Goal: Information Seeking & Learning: Learn about a topic

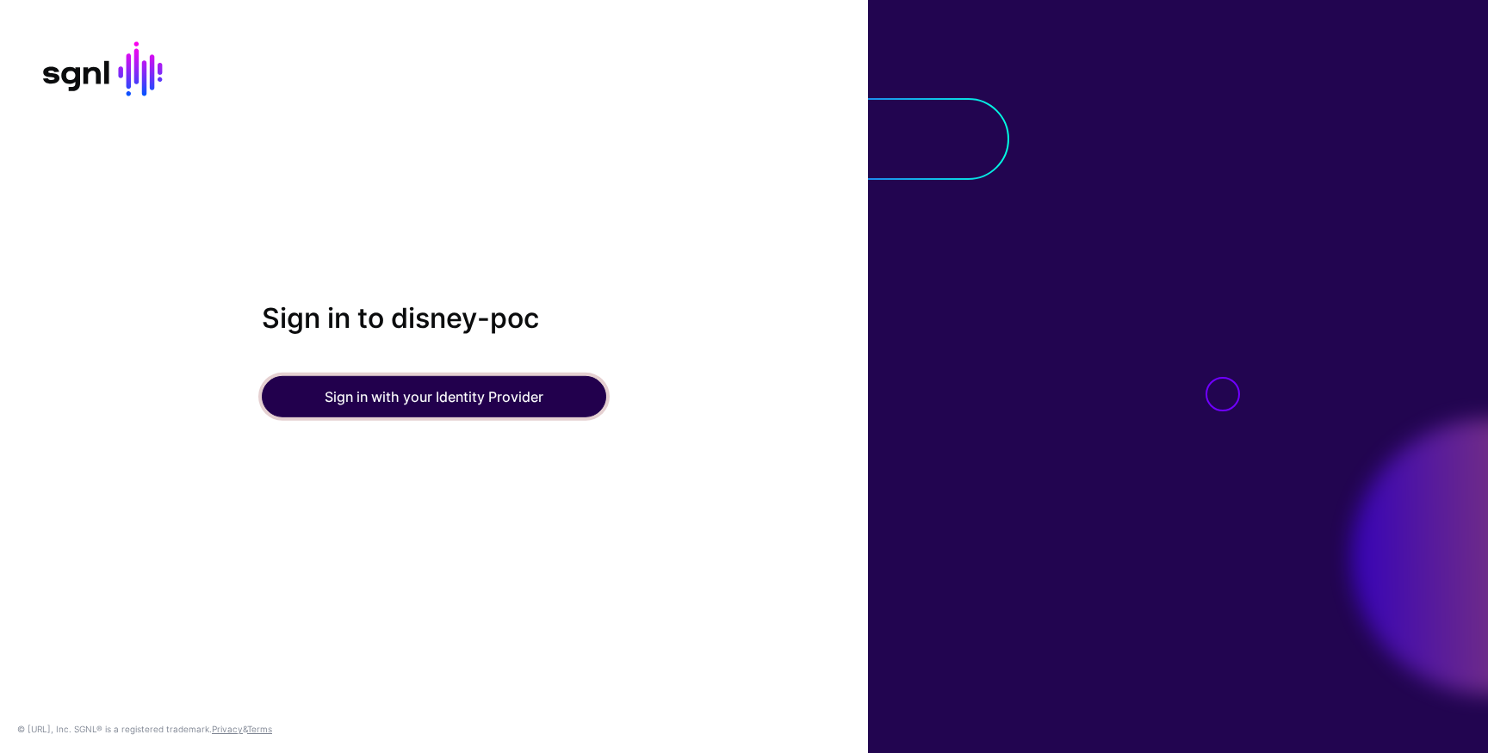
click at [553, 406] on button "Sign in with your Identity Provider" at bounding box center [434, 396] width 344 height 41
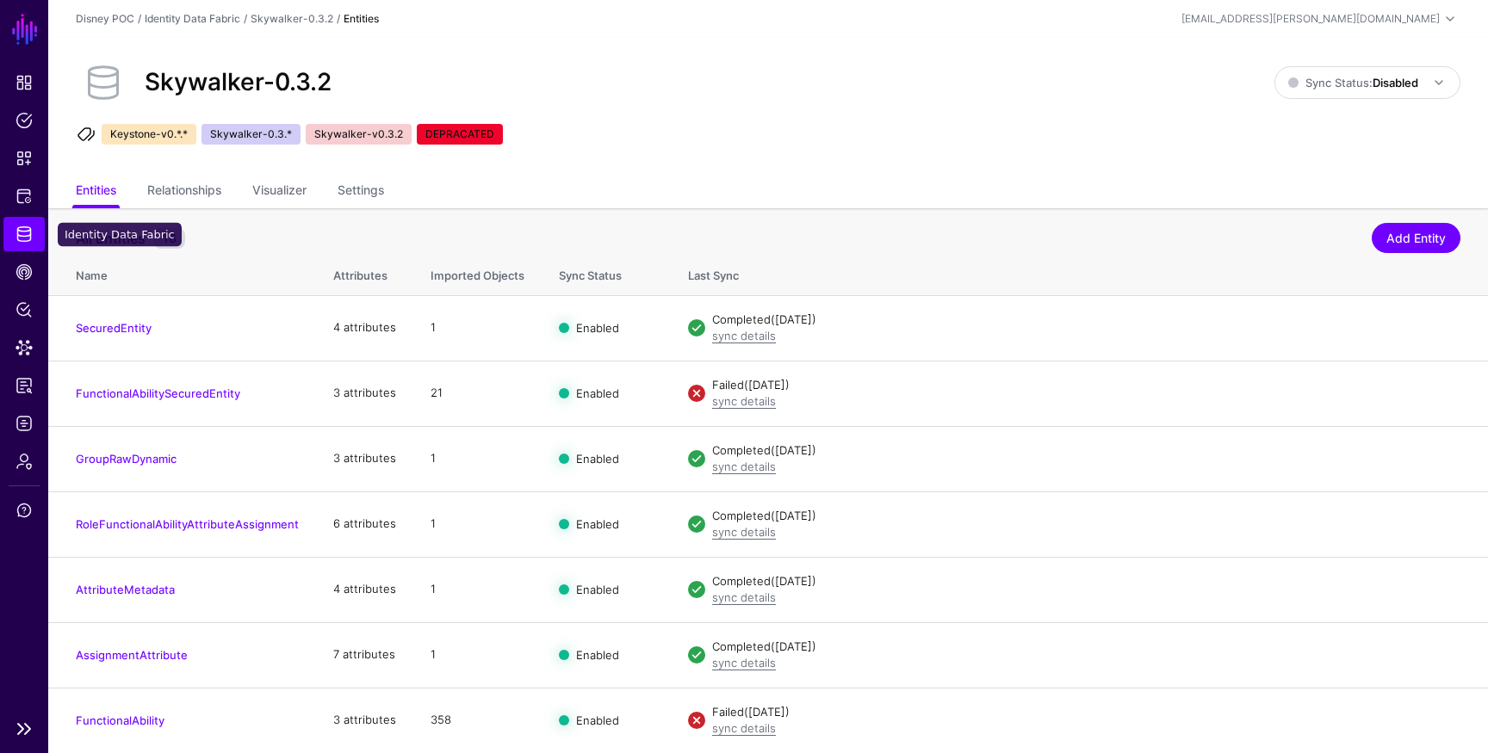
click at [9, 232] on link "Identity Data Fabric" at bounding box center [23, 234] width 41 height 34
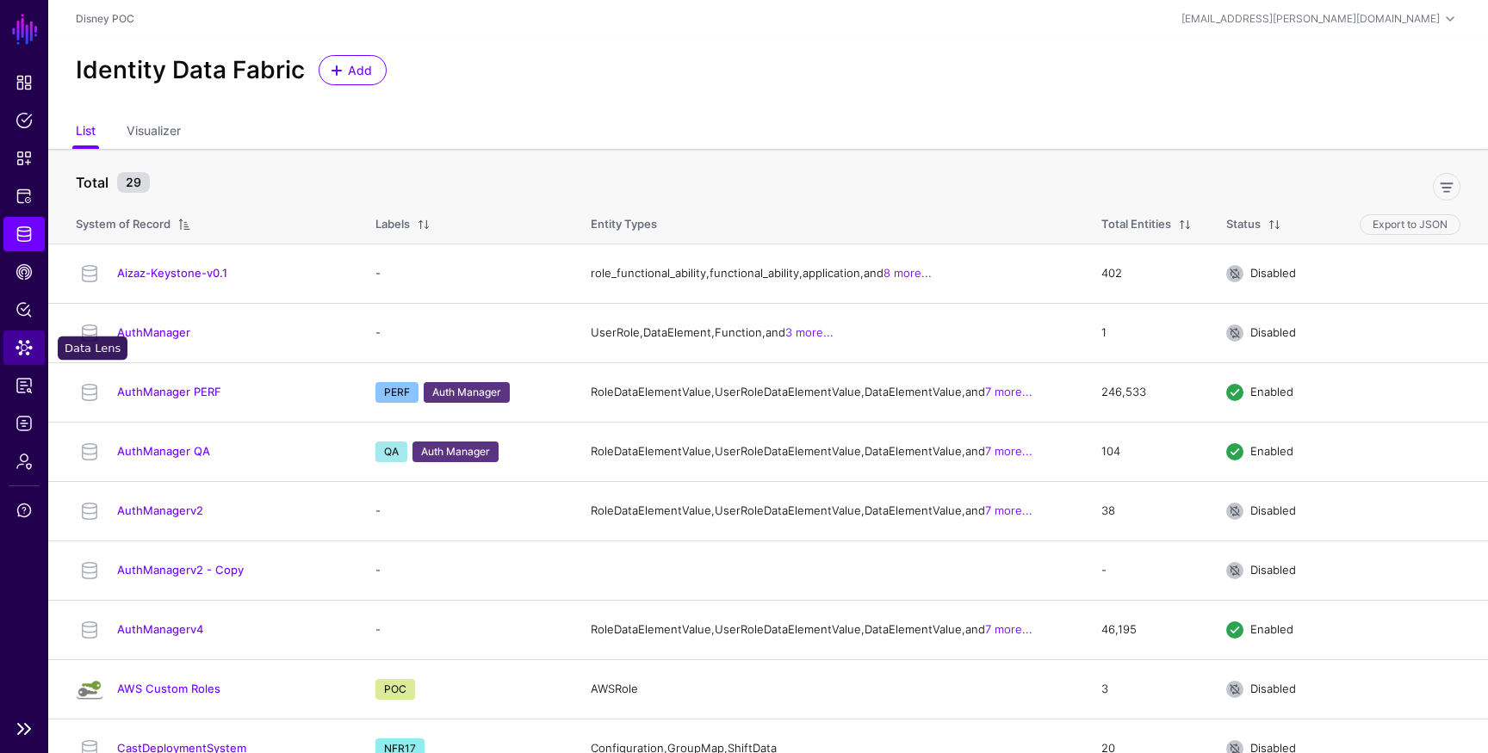
click at [26, 350] on span "Data Lens" at bounding box center [23, 347] width 17 height 17
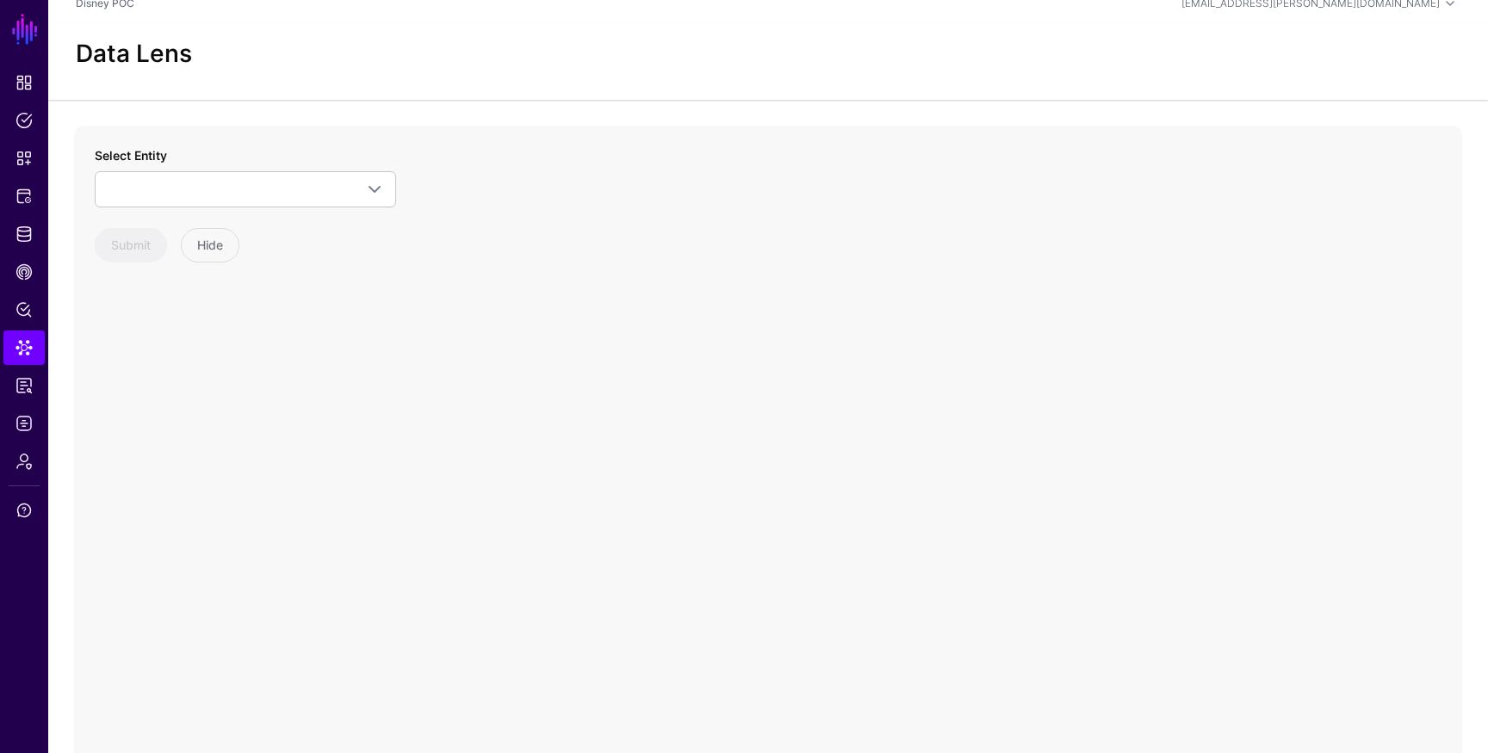
scroll to position [102, 0]
click at [772, 416] on div "Select Entity CastDeploymentSystem Configuration GroupMap ShiftData Skywalker-0…" at bounding box center [768, 384] width 1388 height 689
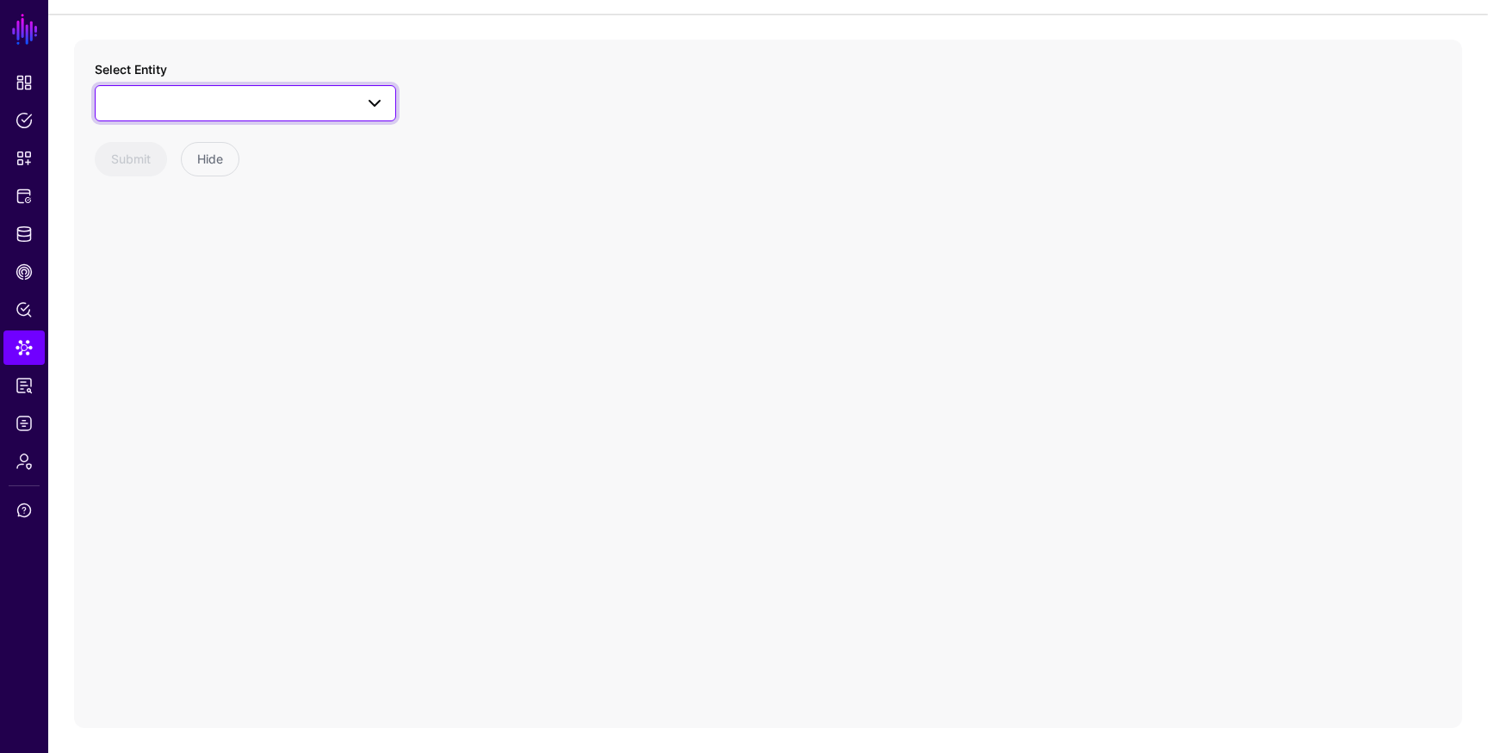
click at [375, 112] on span at bounding box center [374, 103] width 21 height 21
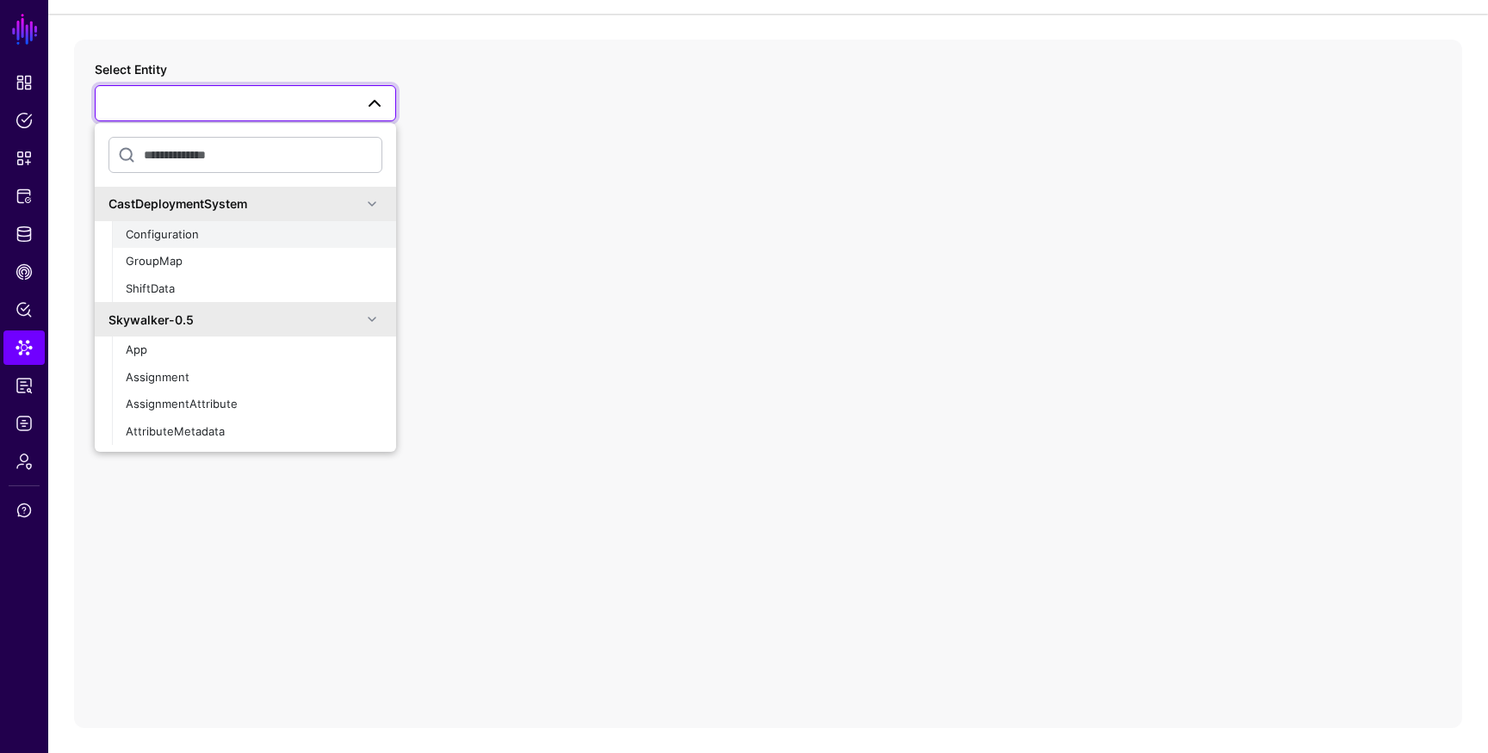
click at [346, 238] on div "Configuration" at bounding box center [254, 234] width 257 height 17
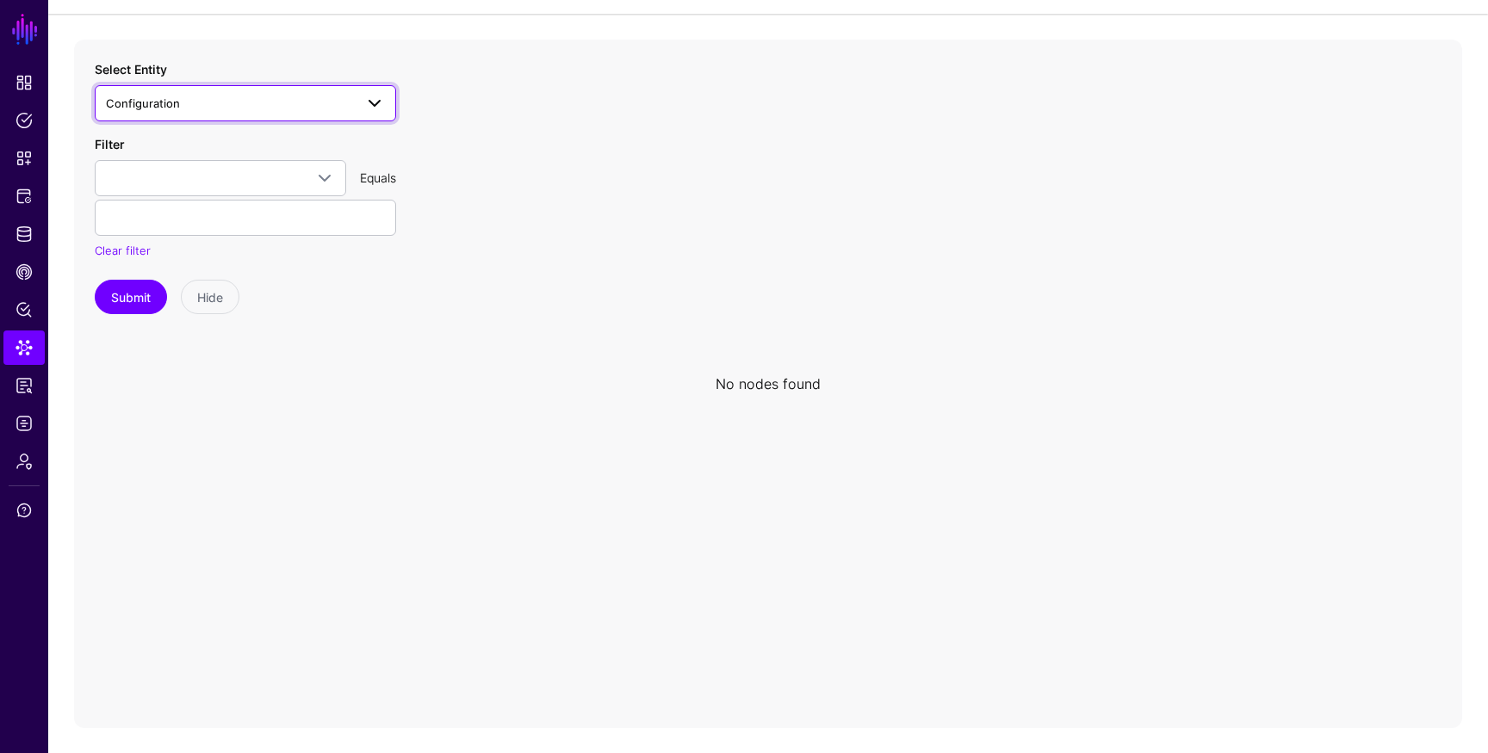
click at [374, 117] on link "Configuration" at bounding box center [245, 103] width 301 height 36
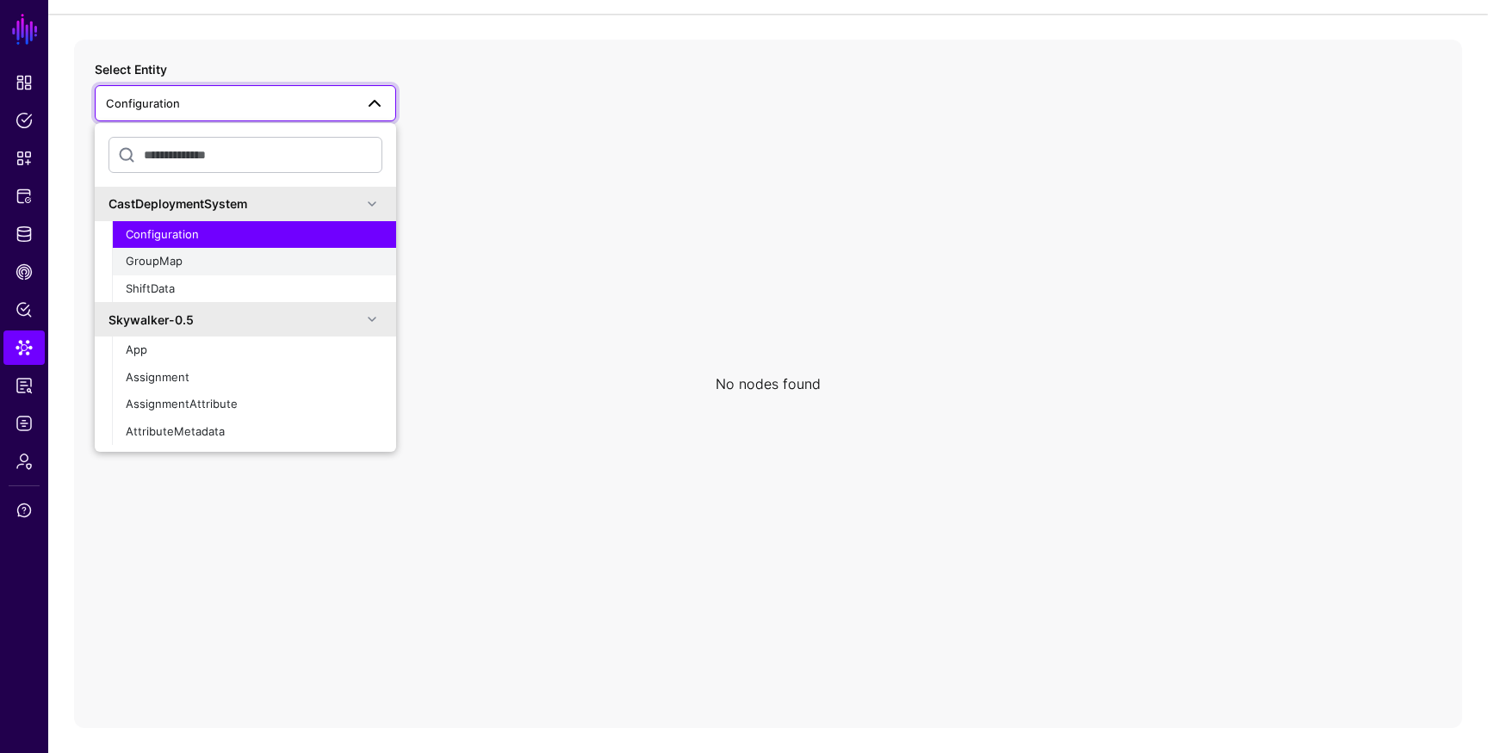
click at [283, 258] on div "GroupMap" at bounding box center [254, 261] width 257 height 17
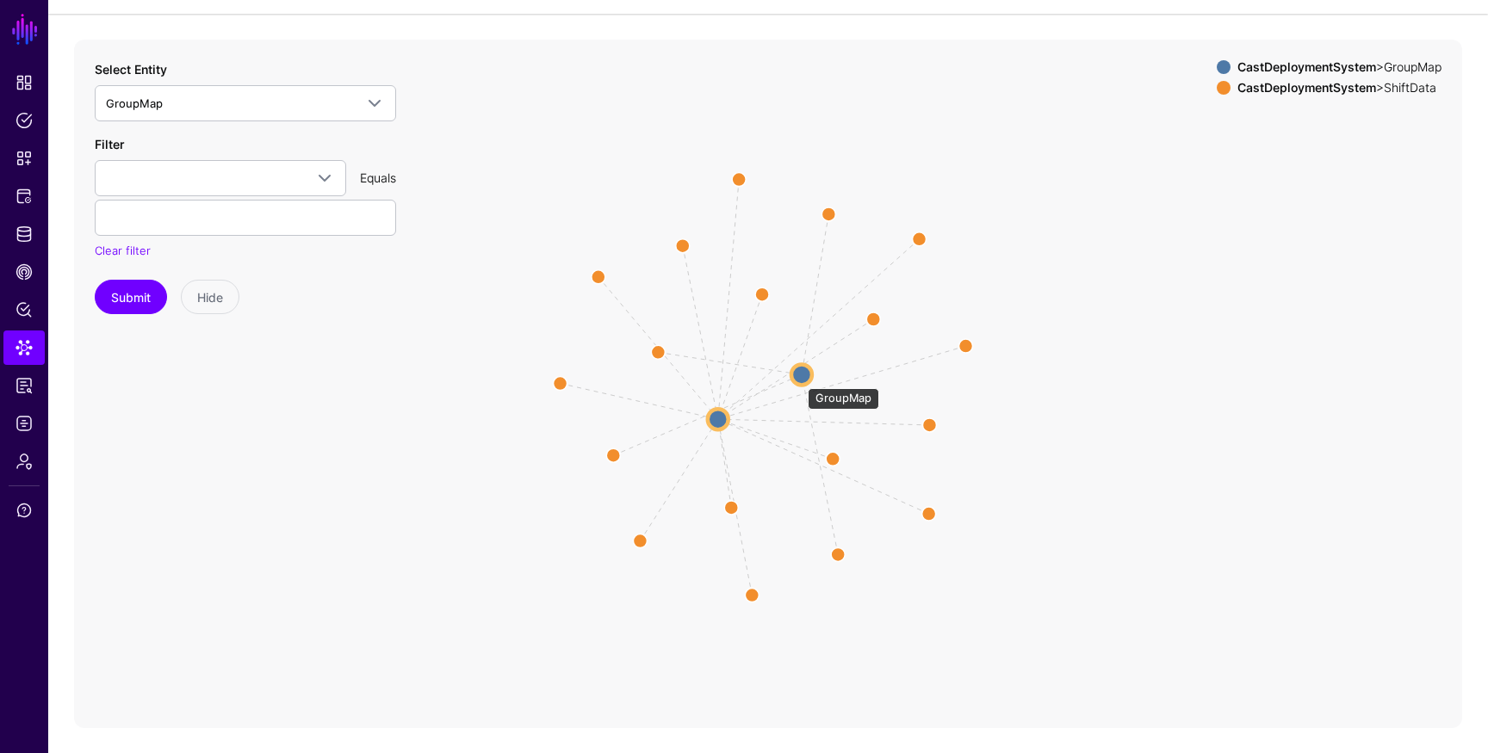
click at [799, 380] on circle at bounding box center [801, 374] width 21 height 21
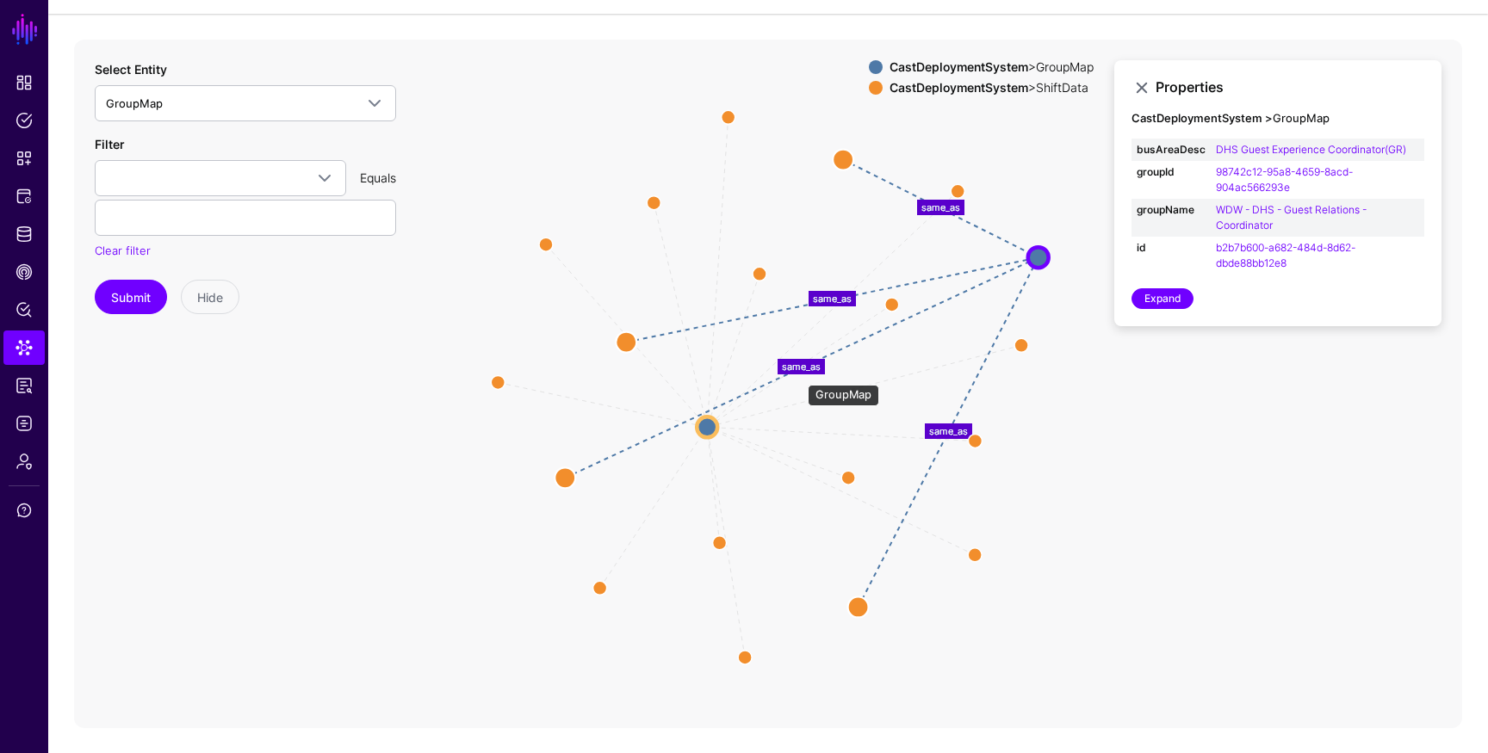
drag, startPoint x: 799, startPoint y: 376, endPoint x: 1032, endPoint y: 257, distance: 261.8
click at [1035, 258] on circle at bounding box center [1038, 257] width 21 height 21
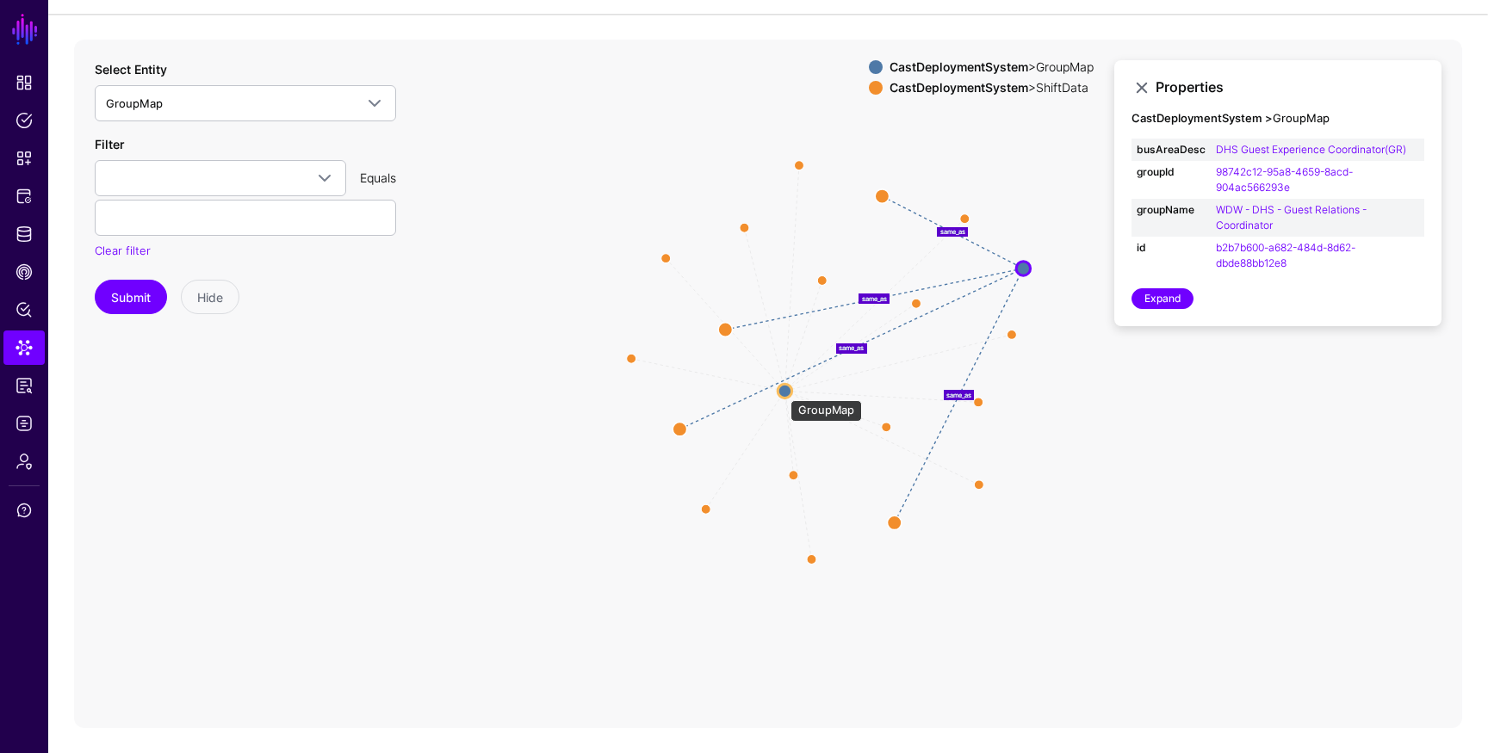
click at [782, 392] on circle at bounding box center [784, 391] width 14 height 14
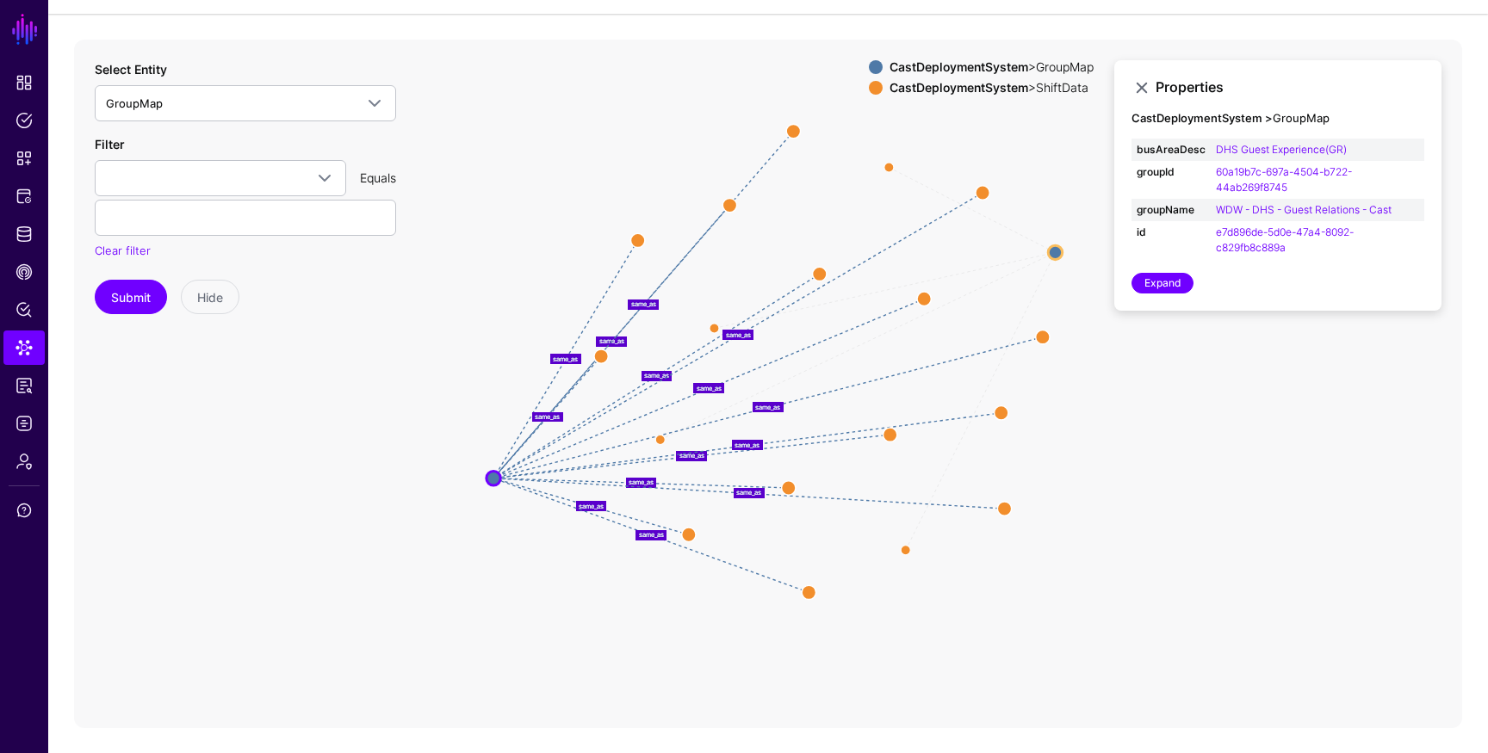
drag, startPoint x: 782, startPoint y: 392, endPoint x: 491, endPoint y: 479, distance: 303.7
click at [491, 479] on circle at bounding box center [493, 478] width 14 height 14
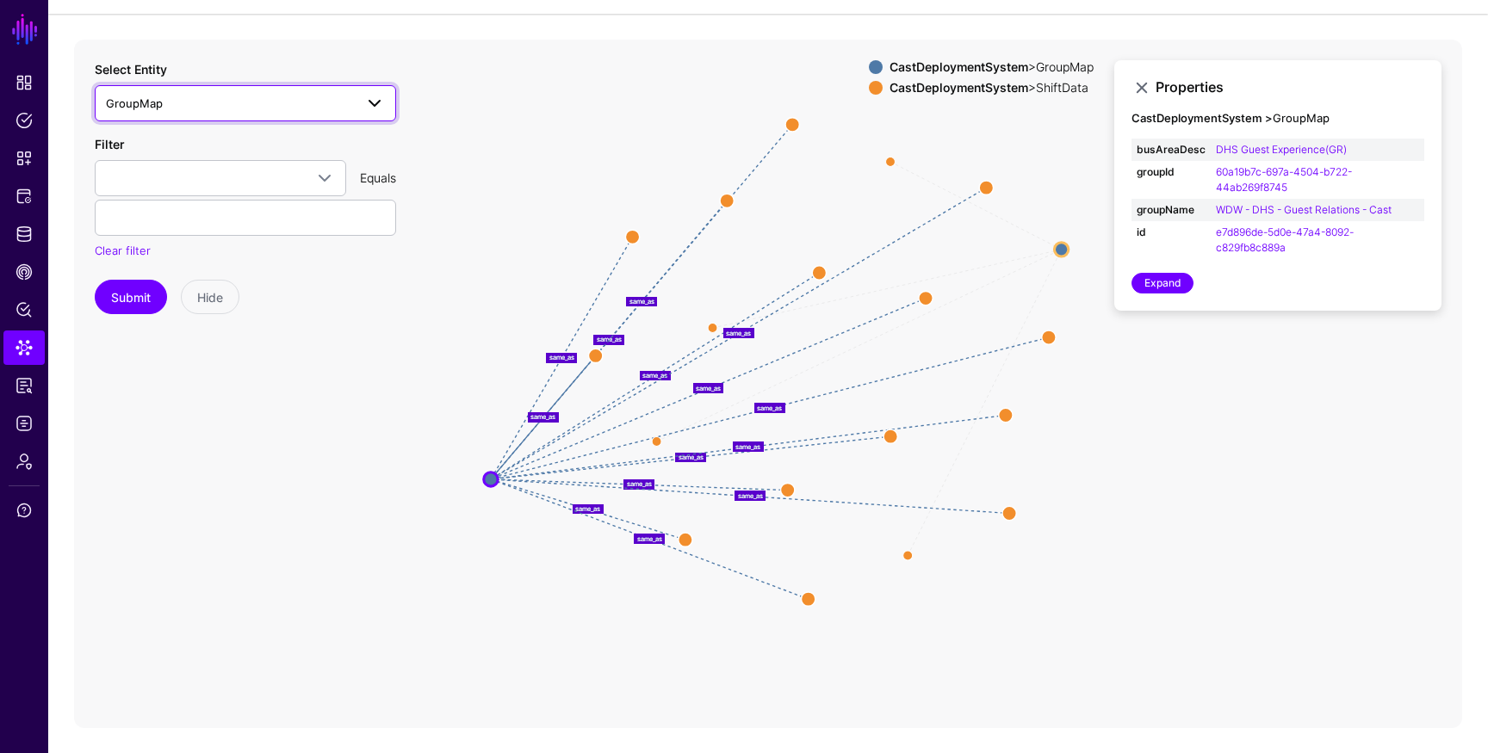
click at [346, 96] on span "GroupMap" at bounding box center [230, 103] width 248 height 19
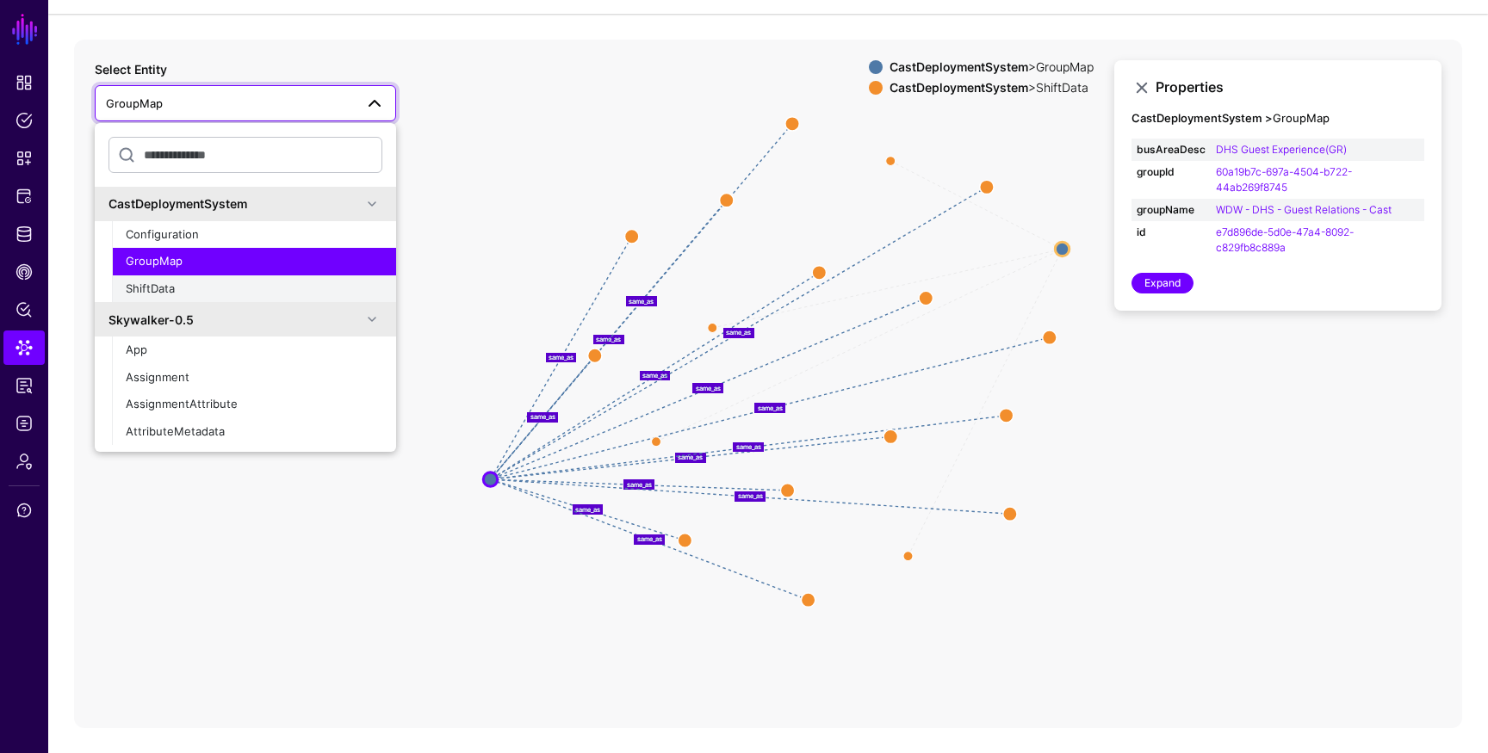
click at [287, 281] on div "ShiftData" at bounding box center [254, 289] width 257 height 17
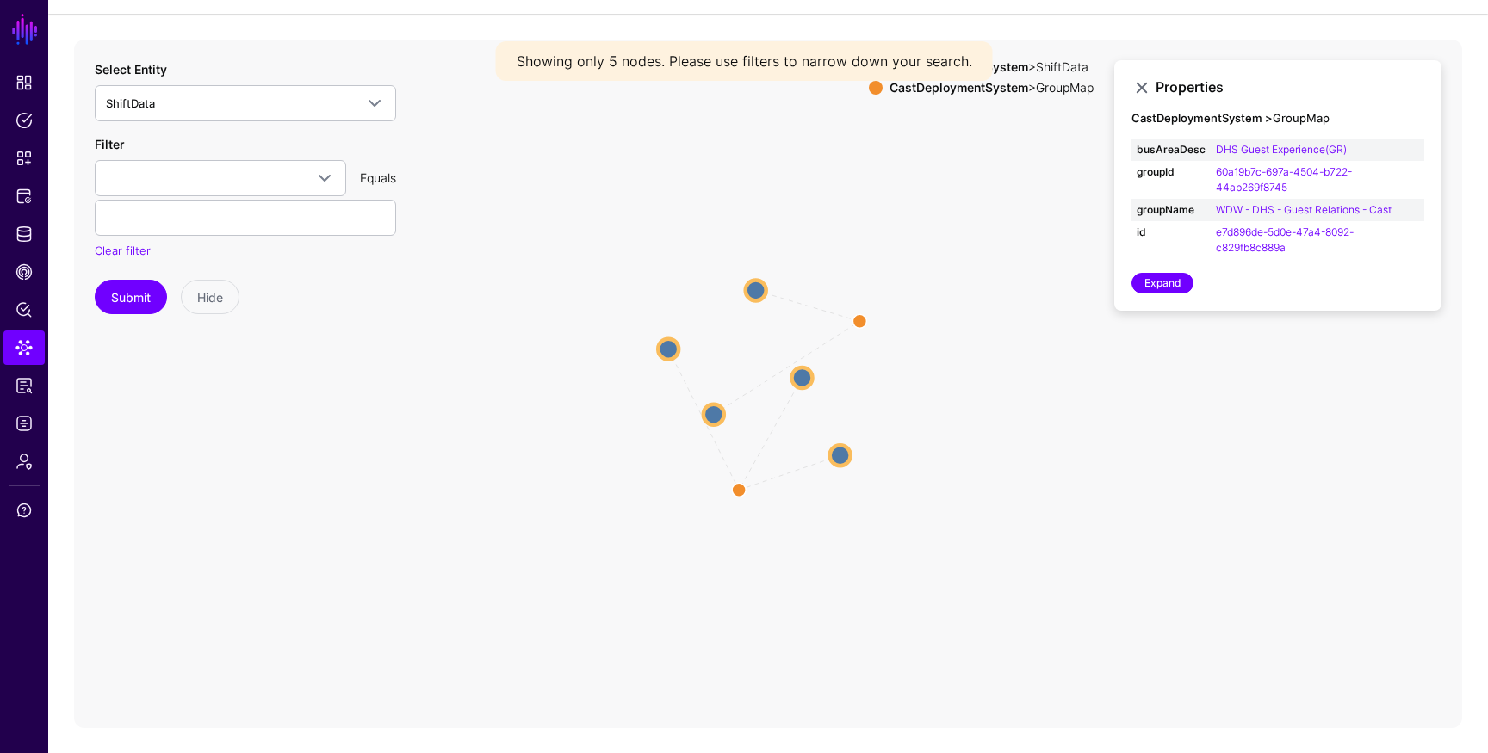
click at [755, 285] on circle at bounding box center [755, 290] width 21 height 21
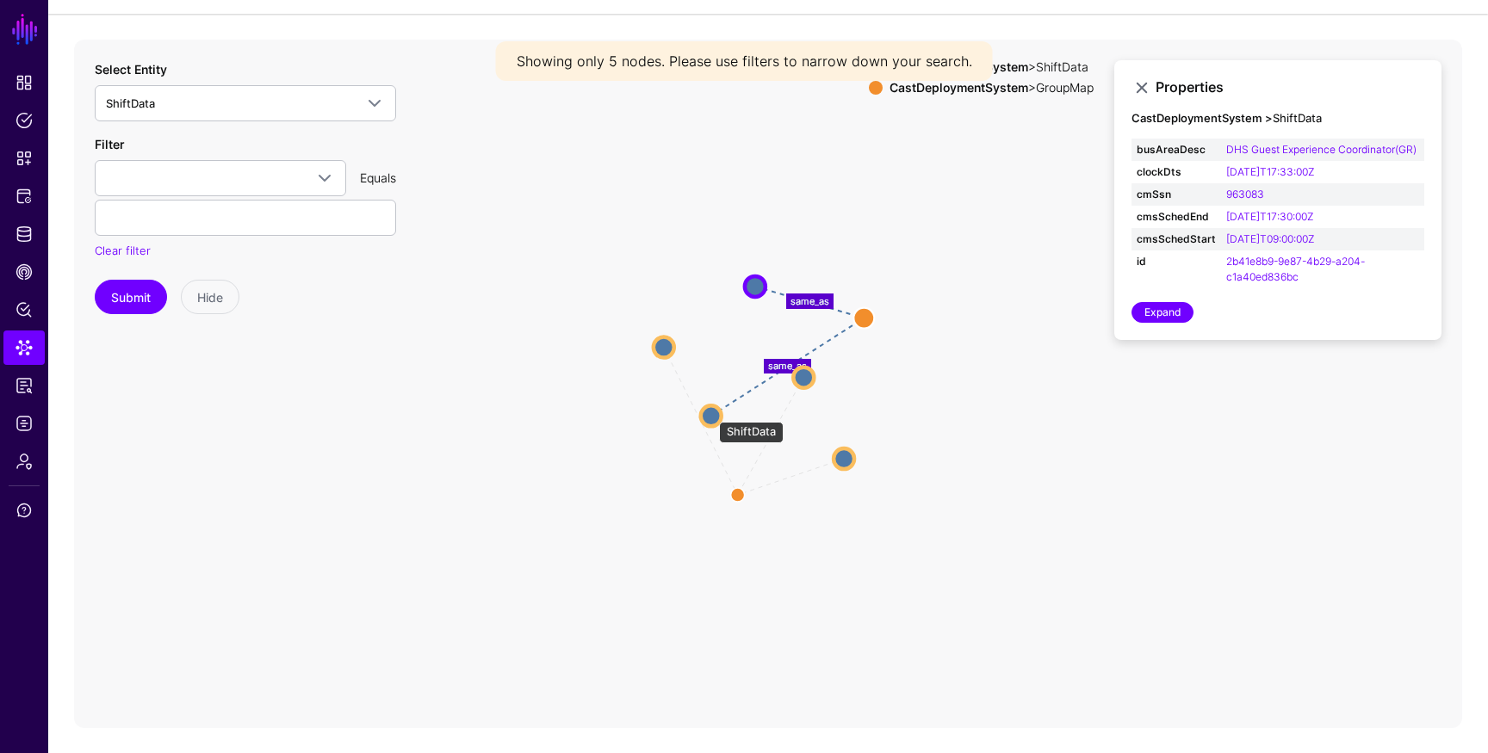
click at [710, 413] on circle at bounding box center [711, 415] width 21 height 21
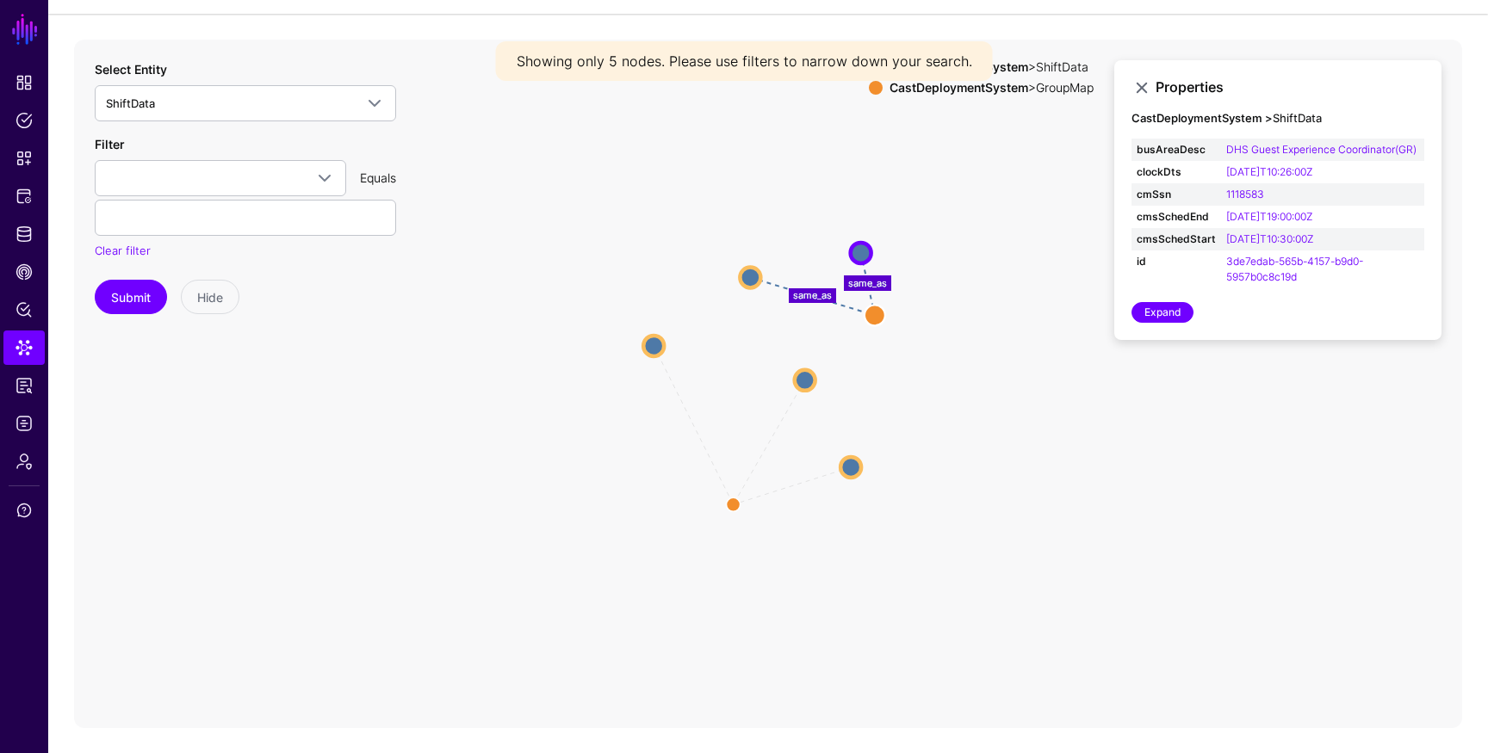
drag, startPoint x: 710, startPoint y: 413, endPoint x: 893, endPoint y: 190, distance: 288.1
click at [871, 243] on circle at bounding box center [861, 253] width 21 height 21
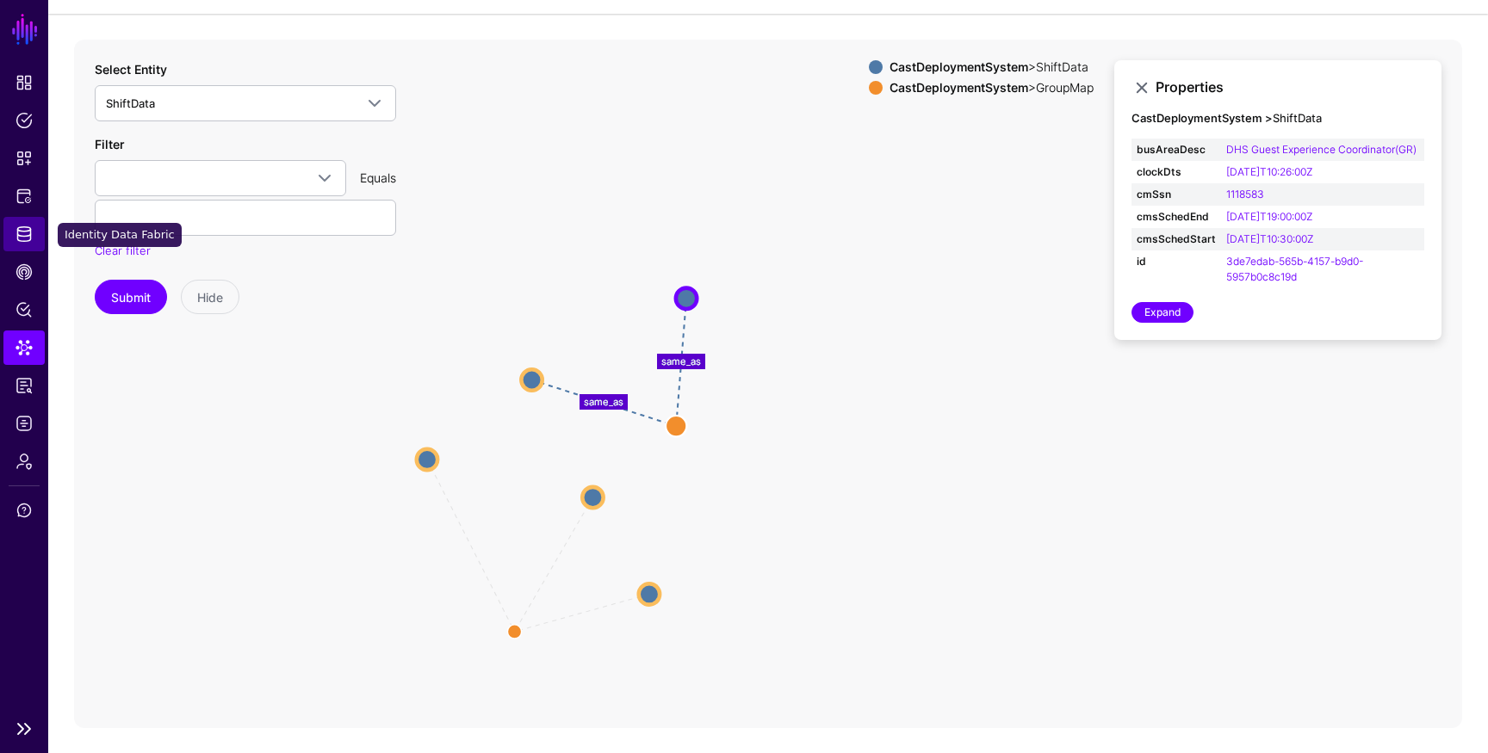
click at [34, 228] on link "Identity Data Fabric" at bounding box center [23, 234] width 41 height 34
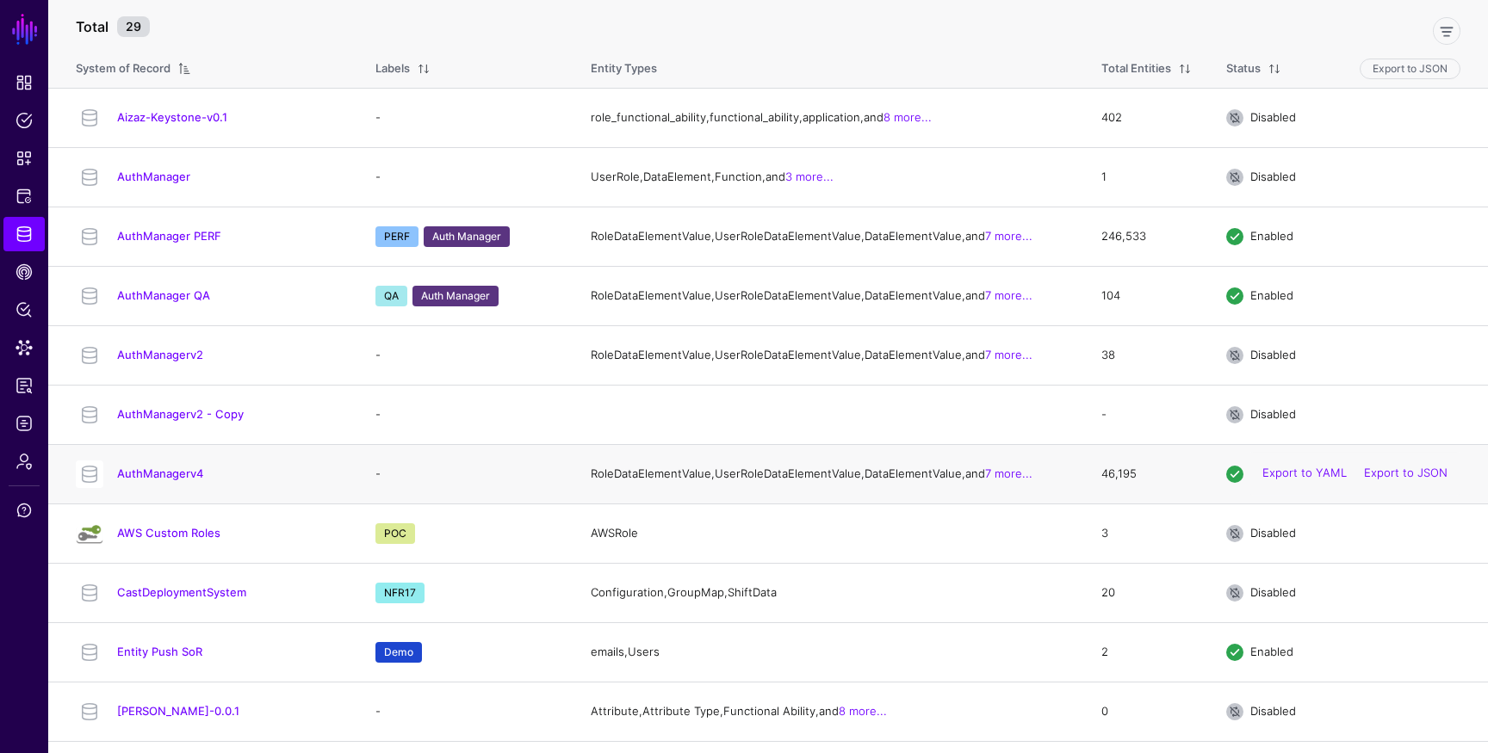
scroll to position [209, 0]
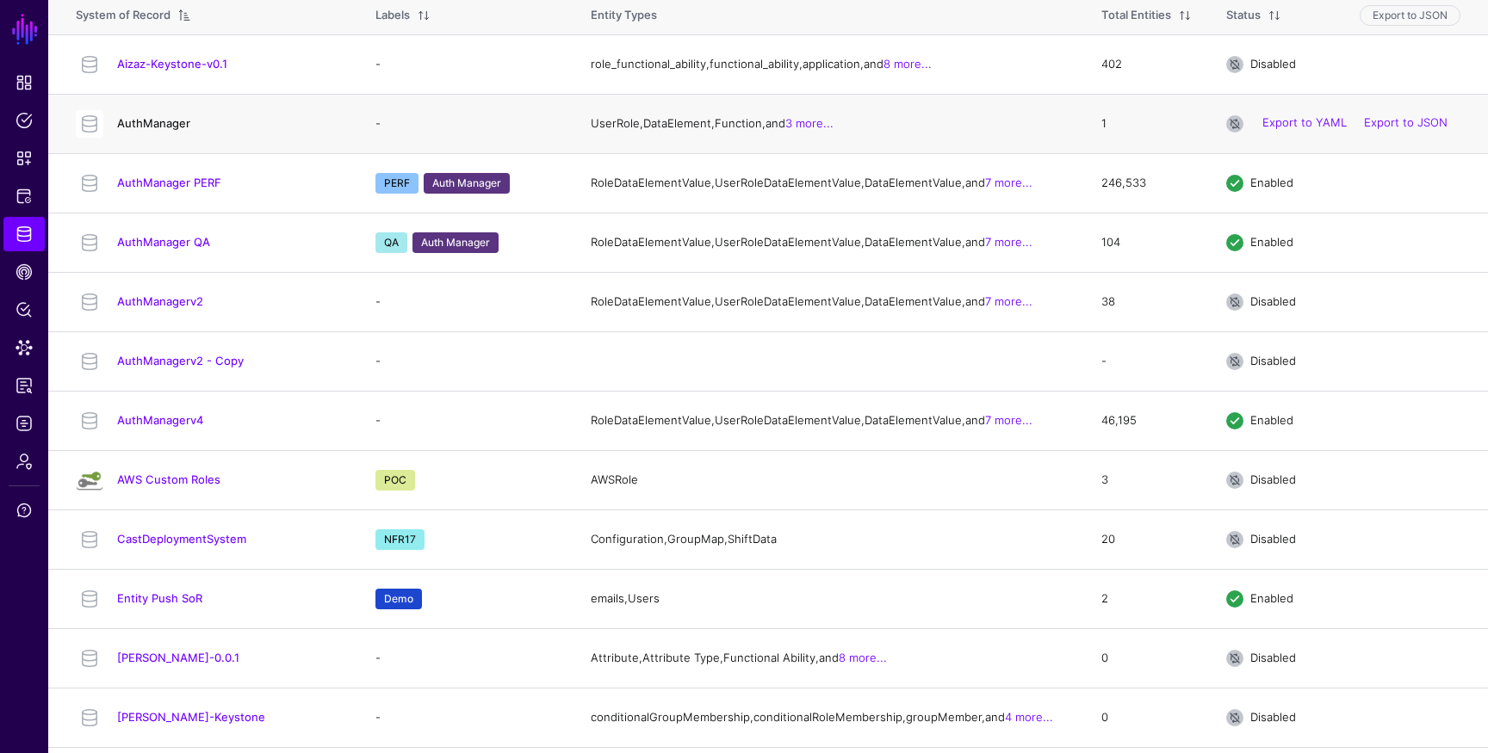
click at [182, 130] on link "AuthManager" at bounding box center [153, 123] width 73 height 14
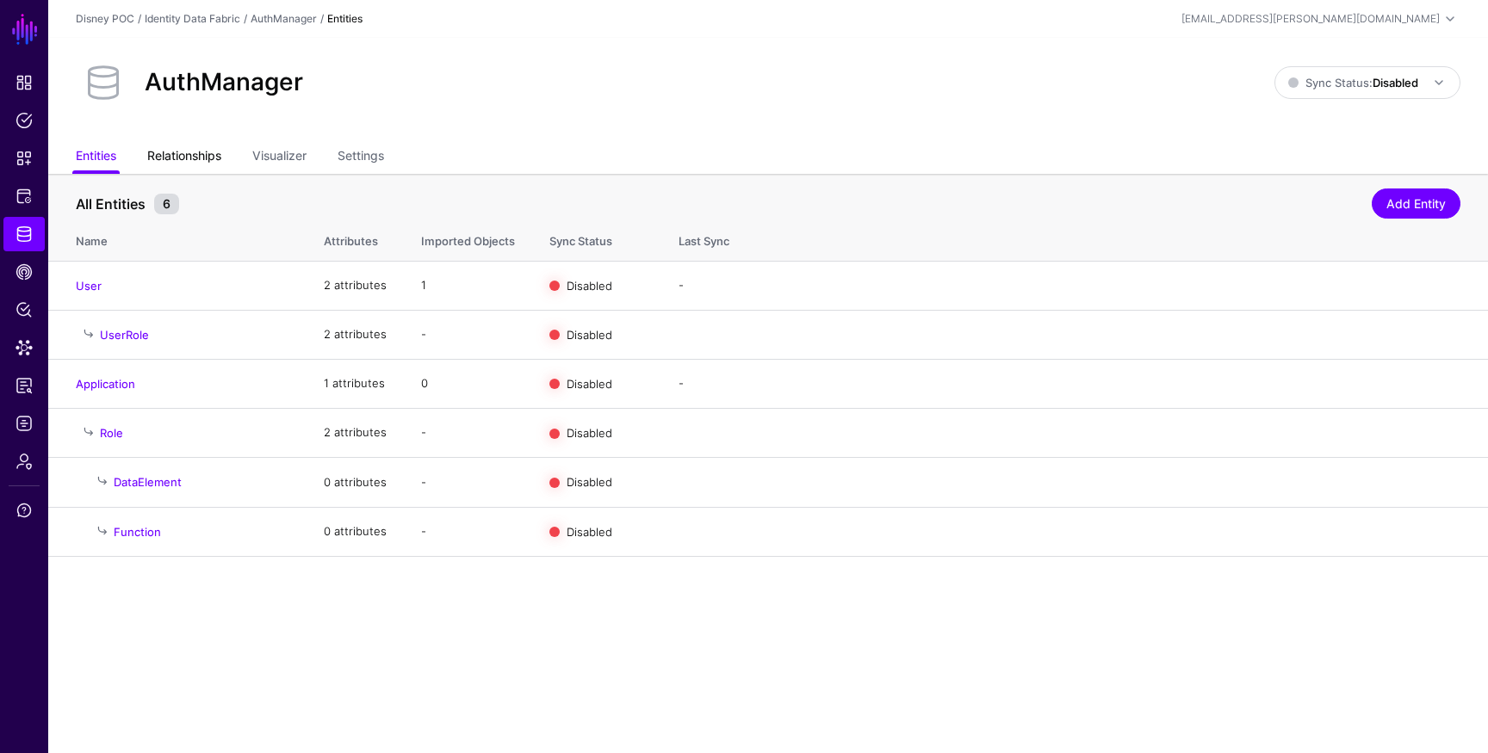
click at [221, 161] on link "Relationships" at bounding box center [184, 157] width 74 height 33
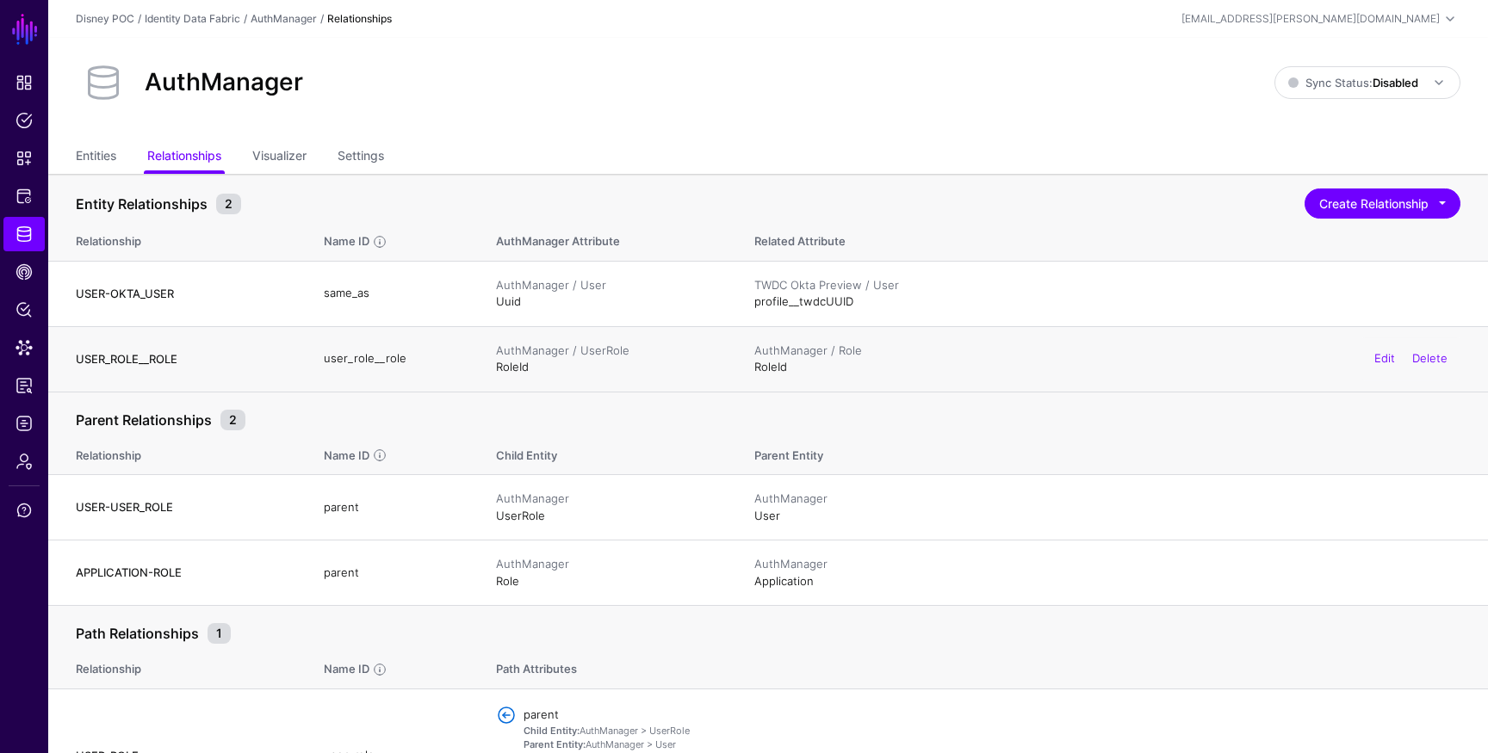
scroll to position [61, 0]
